Goal: Transaction & Acquisition: Purchase product/service

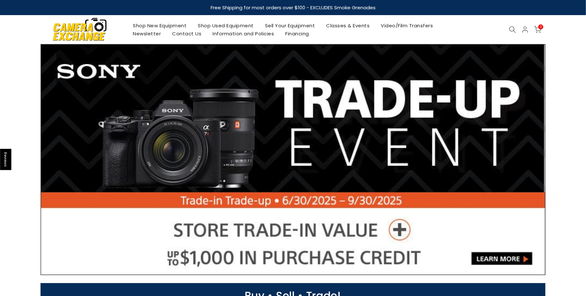
click at [511, 30] on icon at bounding box center [513, 29] width 7 height 7
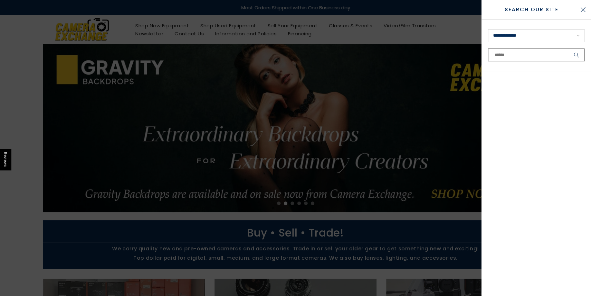
click at [499, 54] on input "text" at bounding box center [536, 55] width 97 height 13
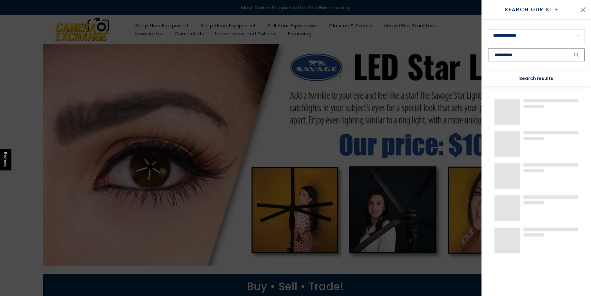
type input "**********"
click at [568, 49] on button "submit" at bounding box center [576, 55] width 16 height 13
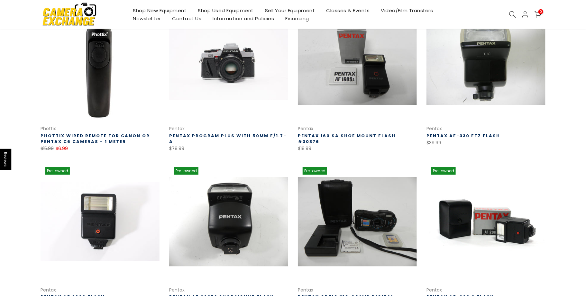
drag, startPoint x: 22, startPoint y: 122, endPoint x: 17, endPoint y: 120, distance: 5.0
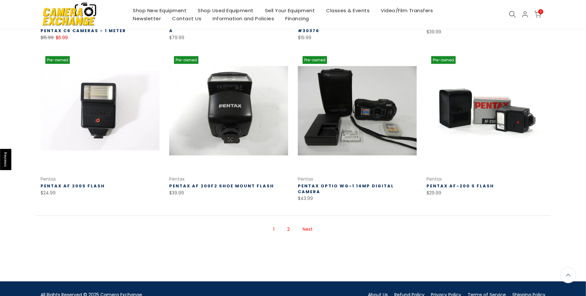
scroll to position [427, 0]
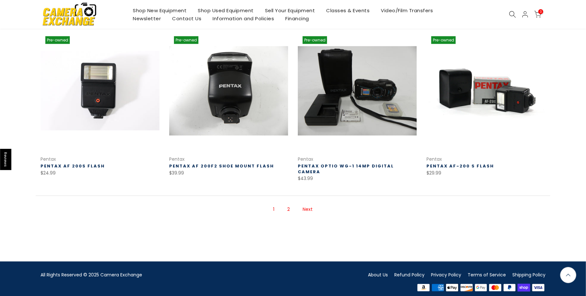
drag, startPoint x: 21, startPoint y: 136, endPoint x: 17, endPoint y: 139, distance: 4.6
drag, startPoint x: 301, startPoint y: 196, endPoint x: 304, endPoint y: 202, distance: 6.6
click at [304, 202] on ul "1 2 Next" at bounding box center [293, 210] width 59 height 21
click at [308, 204] on link "Next" at bounding box center [308, 209] width 16 height 11
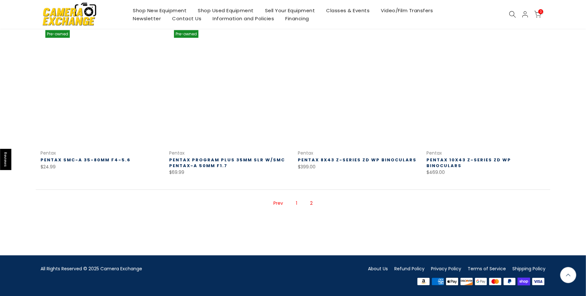
scroll to position [431, 0]
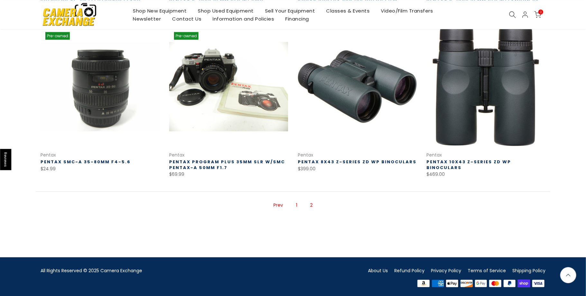
drag, startPoint x: 18, startPoint y: 186, endPoint x: 30, endPoint y: 106, distance: 80.7
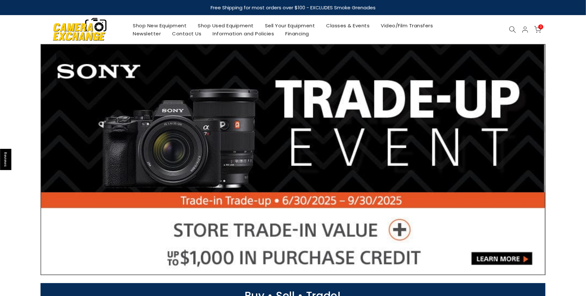
drag, startPoint x: 464, startPoint y: 29, endPoint x: 484, endPoint y: 24, distance: 21.3
click at [468, 28] on div "Shop New Equipment Shop Used Equipment Sell Your Equipment Classes & Events Vid…" at bounding box center [293, 29] width 512 height 29
click at [512, 27] on icon at bounding box center [513, 29] width 7 height 7
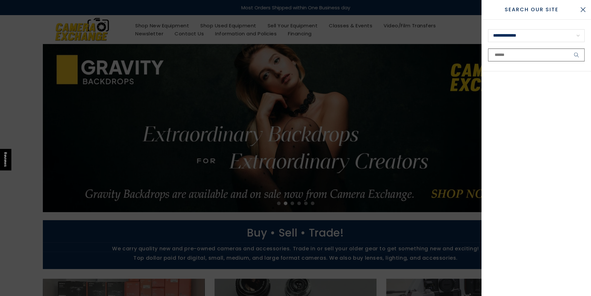
click at [505, 55] on input "text" at bounding box center [536, 55] width 97 height 13
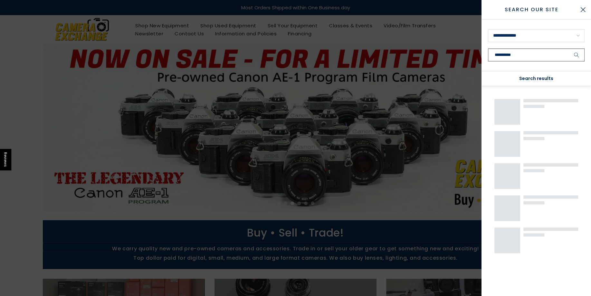
type input "**********"
click at [568, 49] on button "submit" at bounding box center [576, 55] width 16 height 13
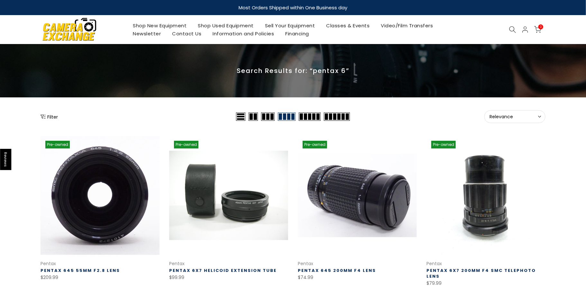
drag, startPoint x: 61, startPoint y: 149, endPoint x: 63, endPoint y: 166, distance: 16.7
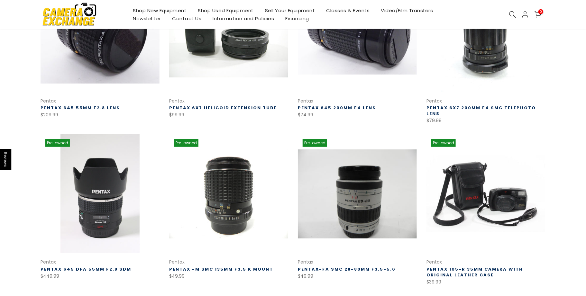
drag, startPoint x: 33, startPoint y: 145, endPoint x: 32, endPoint y: 156, distance: 11.0
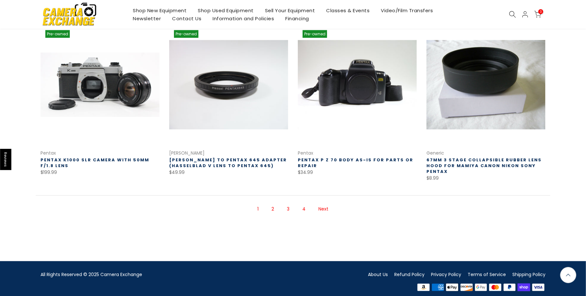
drag, startPoint x: 1, startPoint y: 126, endPoint x: 0, endPoint y: 130, distance: 4.7
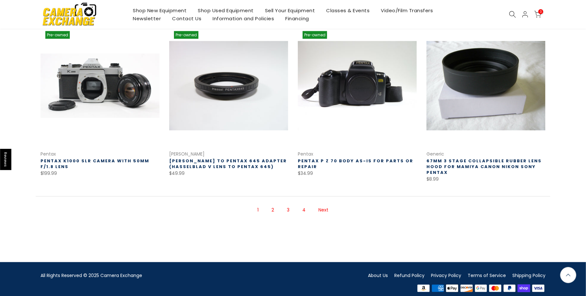
scroll to position [433, 0]
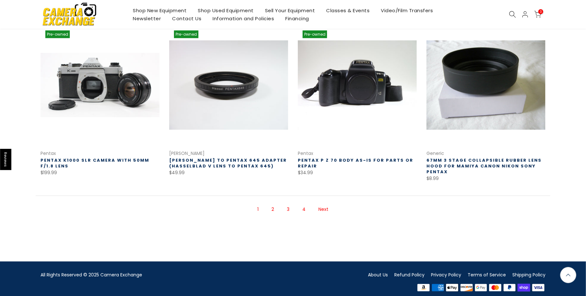
drag, startPoint x: 266, startPoint y: 224, endPoint x: 269, endPoint y: 225, distance: 3.9
click at [268, 225] on div "1 2 3 4 Next" at bounding box center [293, 221] width 515 height 50
drag, startPoint x: 325, startPoint y: 201, endPoint x: 322, endPoint y: 206, distance: 6.2
click at [324, 204] on link "Next" at bounding box center [324, 209] width 16 height 11
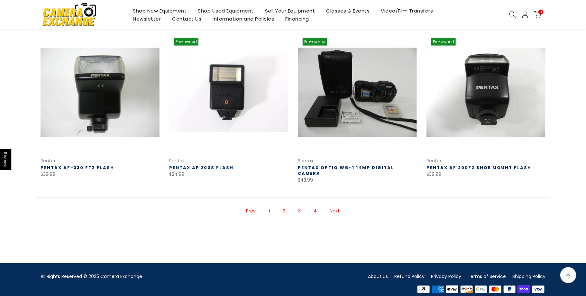
scroll to position [434, 0]
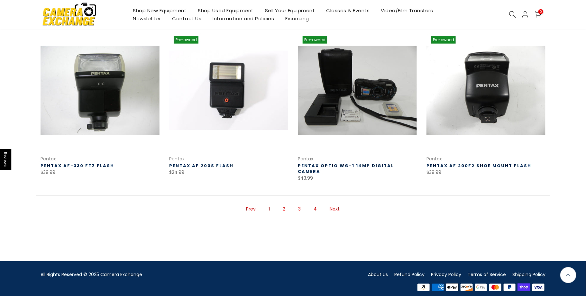
drag, startPoint x: 31, startPoint y: 178, endPoint x: 29, endPoint y: 189, distance: 11.4
click at [337, 204] on link "Next" at bounding box center [335, 209] width 16 height 11
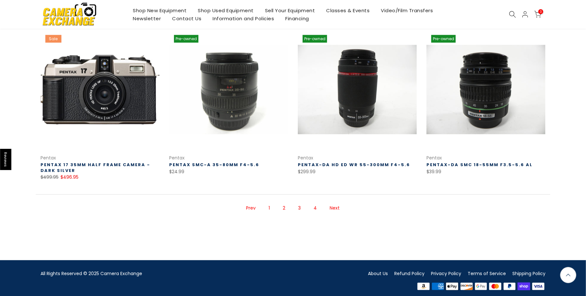
scroll to position [434, 0]
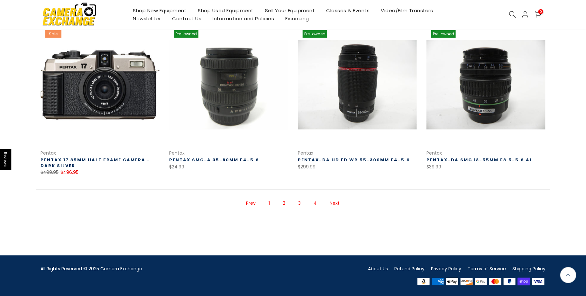
drag, startPoint x: 29, startPoint y: 193, endPoint x: 22, endPoint y: 204, distance: 12.6
drag, startPoint x: 331, startPoint y: 205, endPoint x: 334, endPoint y: 204, distance: 4.0
click at [333, 205] on link "Next" at bounding box center [335, 203] width 16 height 11
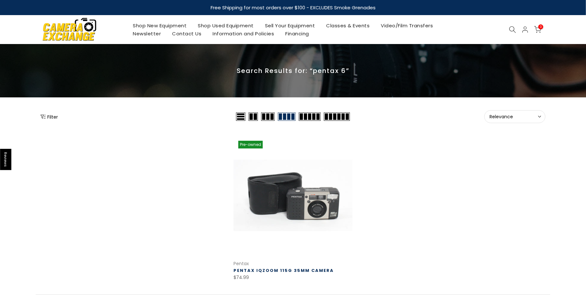
drag, startPoint x: 89, startPoint y: 171, endPoint x: 90, endPoint y: 130, distance: 40.6
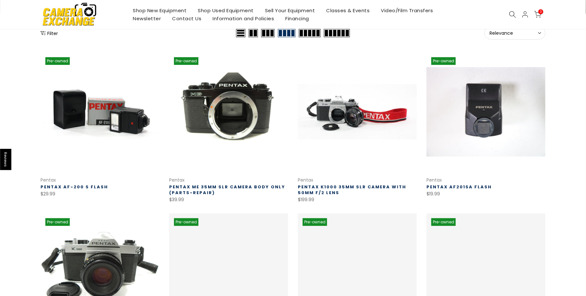
scroll to position [104, 0]
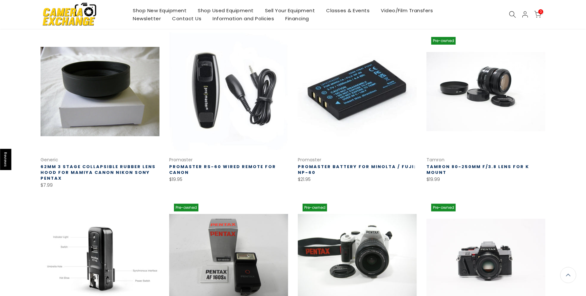
scroll to position [433, 0]
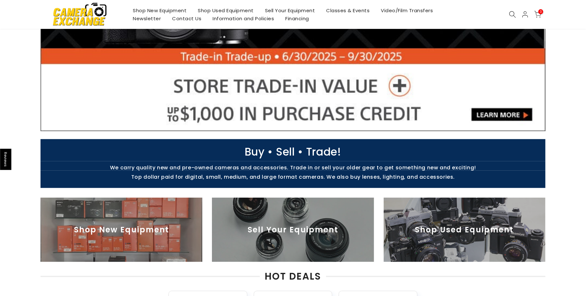
drag, startPoint x: 22, startPoint y: 120, endPoint x: 27, endPoint y: 156, distance: 36.1
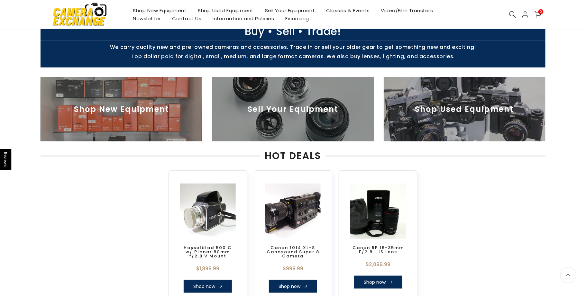
scroll to position [201, 0]
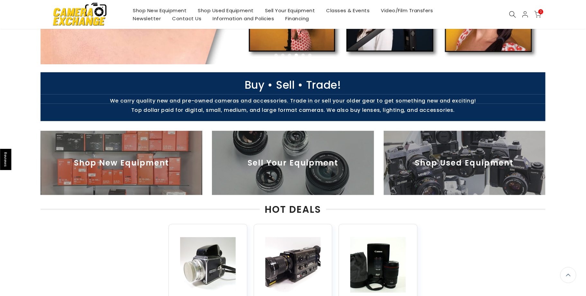
click at [457, 165] on img at bounding box center [465, 163] width 162 height 64
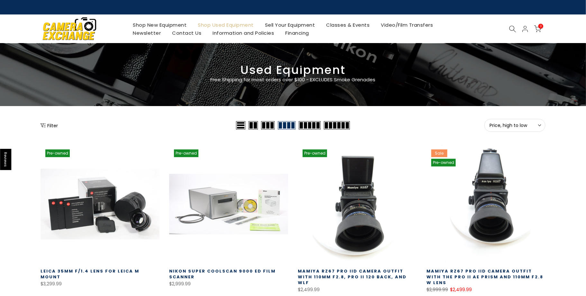
drag, startPoint x: 0, startPoint y: 189, endPoint x: 9, endPoint y: -22, distance: 210.7
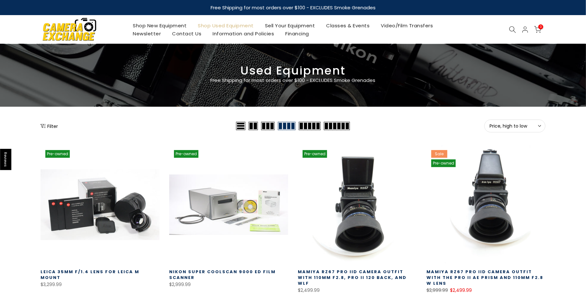
click at [475, 30] on div "0 / $0.00" at bounding box center [506, 30] width 85 height 8
click at [514, 29] on icon at bounding box center [513, 29] width 7 height 7
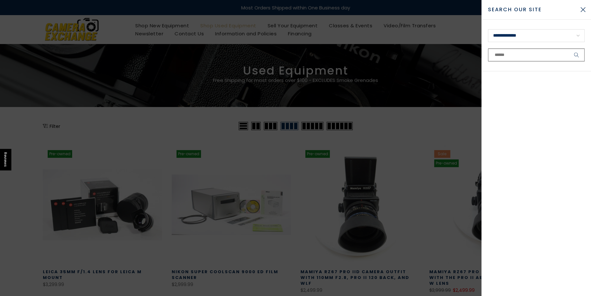
click at [503, 56] on input "text" at bounding box center [536, 55] width 97 height 13
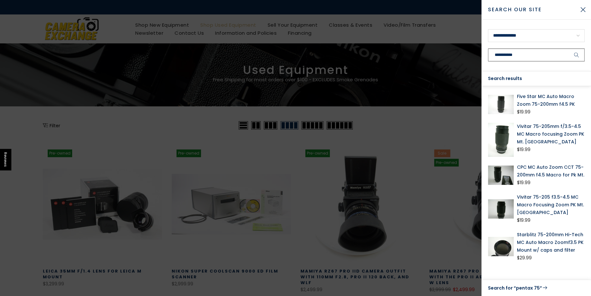
type input "**********"
click at [568, 49] on button "submit" at bounding box center [576, 55] width 16 height 13
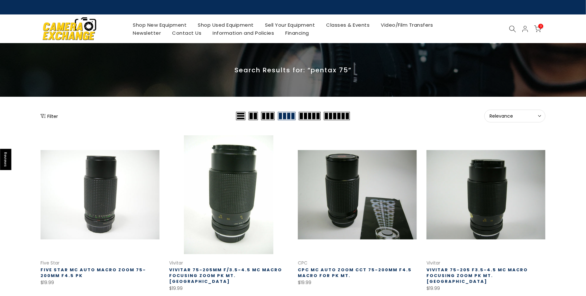
drag, startPoint x: 28, startPoint y: 124, endPoint x: 172, endPoint y: 3, distance: 188.7
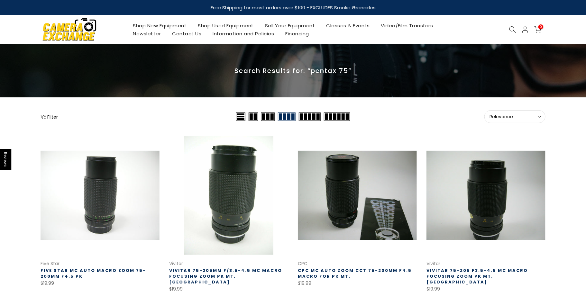
click at [513, 26] on use at bounding box center [513, 29] width 6 height 6
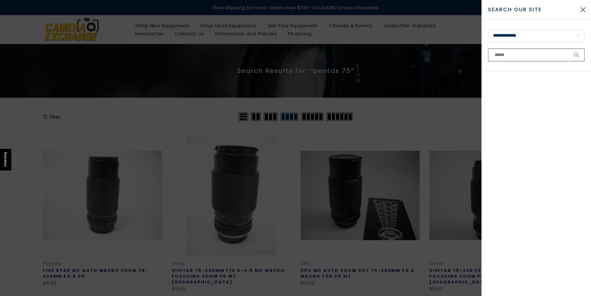
click at [512, 56] on input "text" at bounding box center [536, 55] width 97 height 13
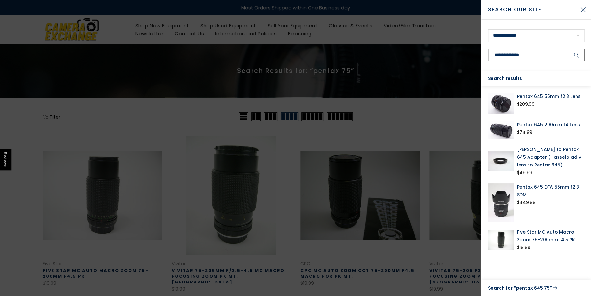
type input "**********"
click at [568, 49] on button "submit" at bounding box center [576, 55] width 16 height 13
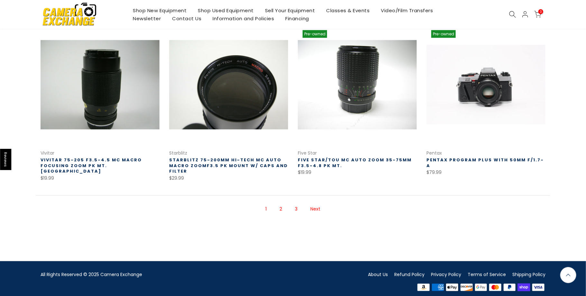
scroll to position [439, 0]
drag, startPoint x: 24, startPoint y: 127, endPoint x: 32, endPoint y: 135, distance: 10.7
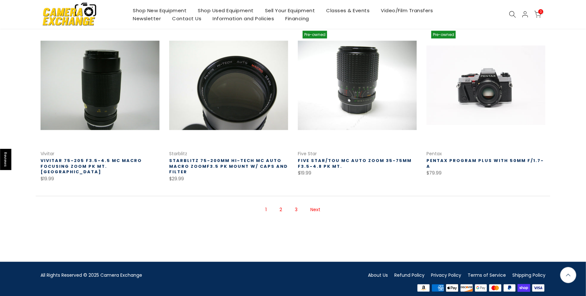
scroll to position [439, 0]
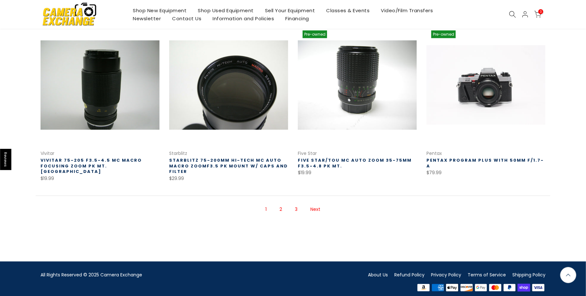
drag, startPoint x: 314, startPoint y: 201, endPoint x: 317, endPoint y: 207, distance: 7.2
click at [314, 204] on link "Next" at bounding box center [316, 209] width 16 height 11
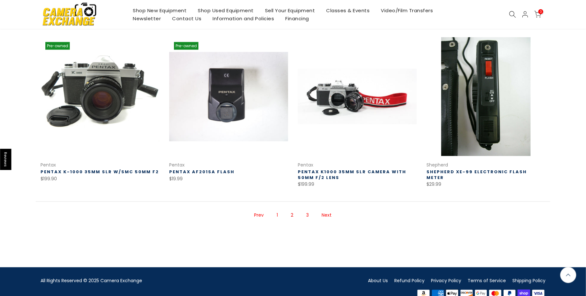
scroll to position [427, 0]
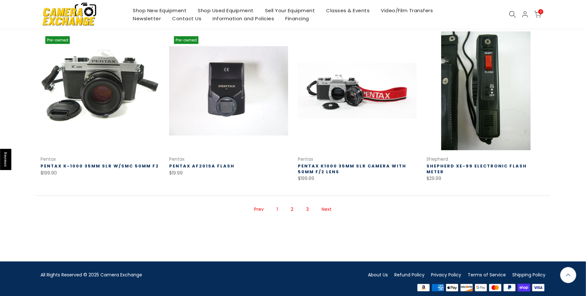
drag, startPoint x: 44, startPoint y: 171, endPoint x: 49, endPoint y: 185, distance: 14.2
click at [328, 204] on link "Next" at bounding box center [327, 209] width 16 height 11
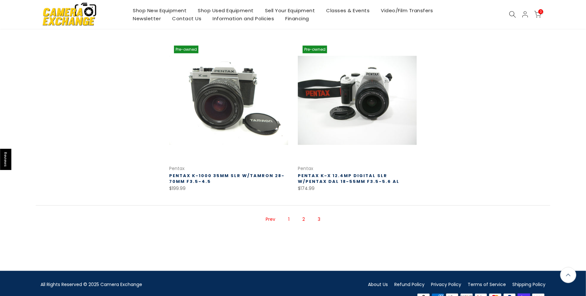
scroll to position [272, 0]
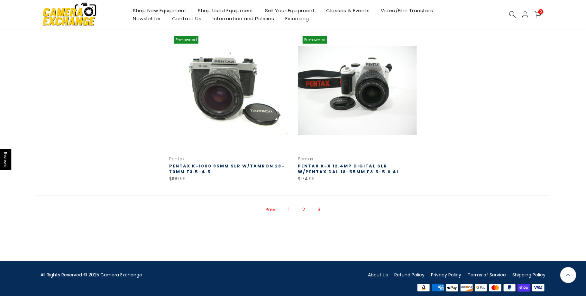
drag, startPoint x: 23, startPoint y: 174, endPoint x: 11, endPoint y: 180, distance: 13.0
